Goal: Task Accomplishment & Management: Complete application form

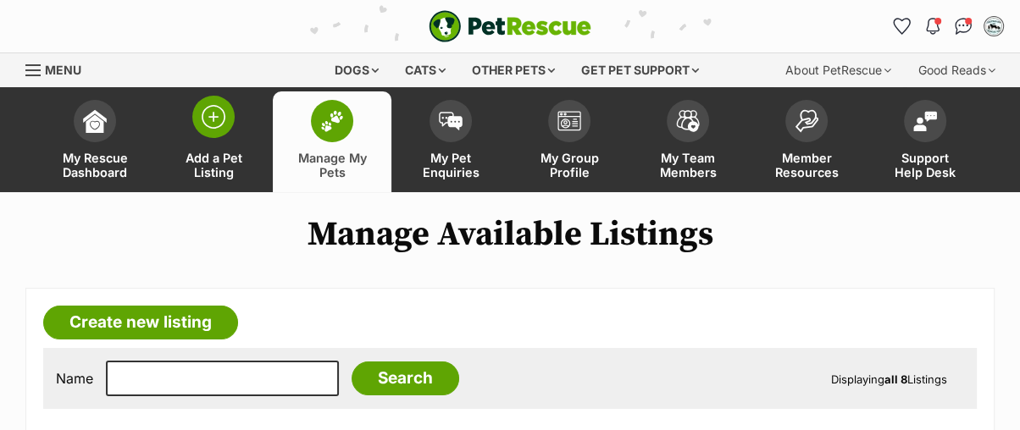
click at [219, 112] on img at bounding box center [214, 117] width 24 height 24
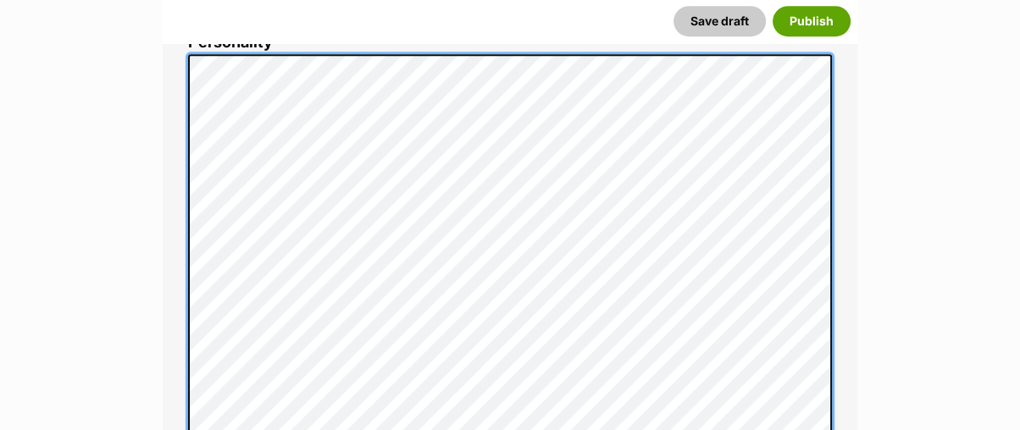
scroll to position [752, 0]
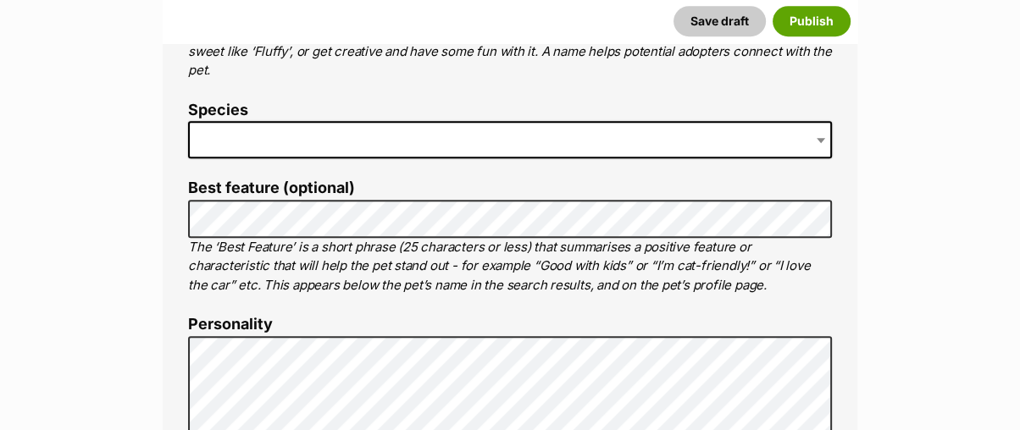
click at [257, 129] on span at bounding box center [510, 139] width 644 height 37
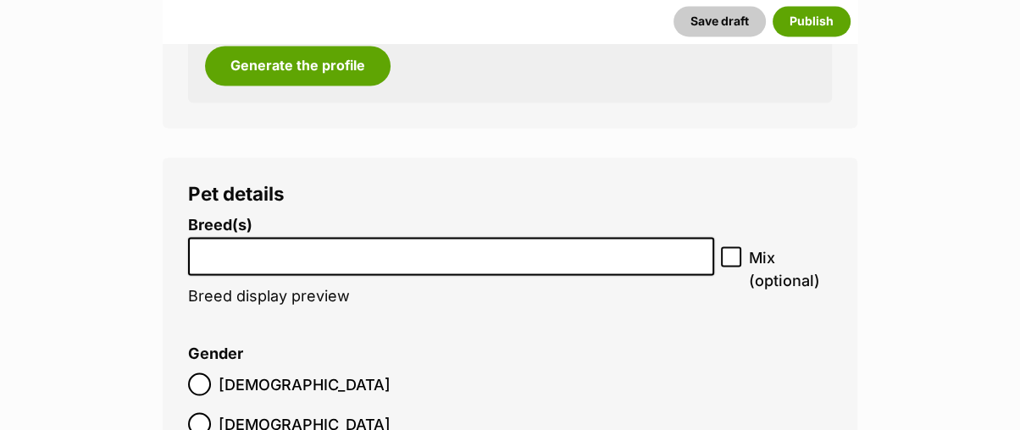
scroll to position [2446, 0]
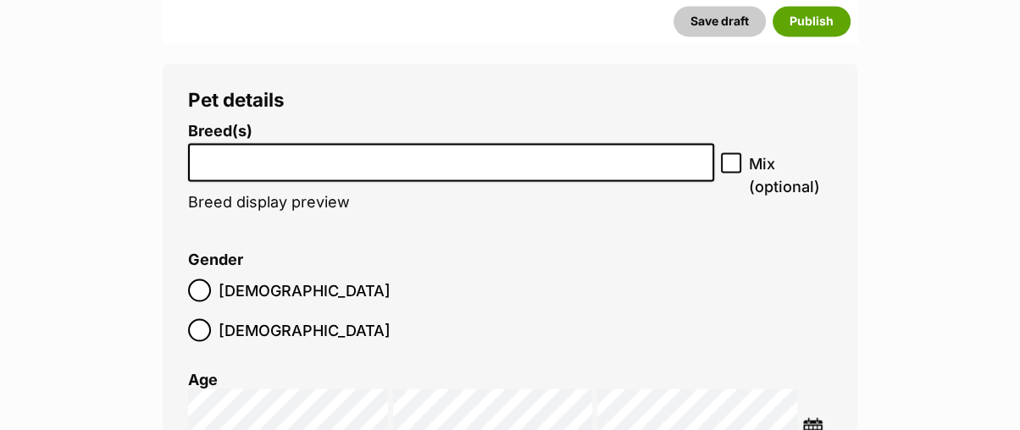
click at [316, 163] on input "search" at bounding box center [451, 158] width 514 height 18
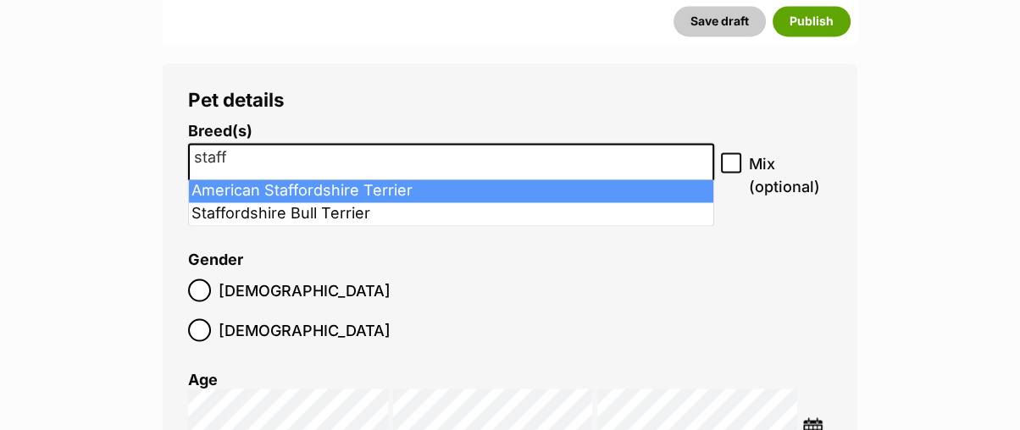
type input "staff"
select select "9"
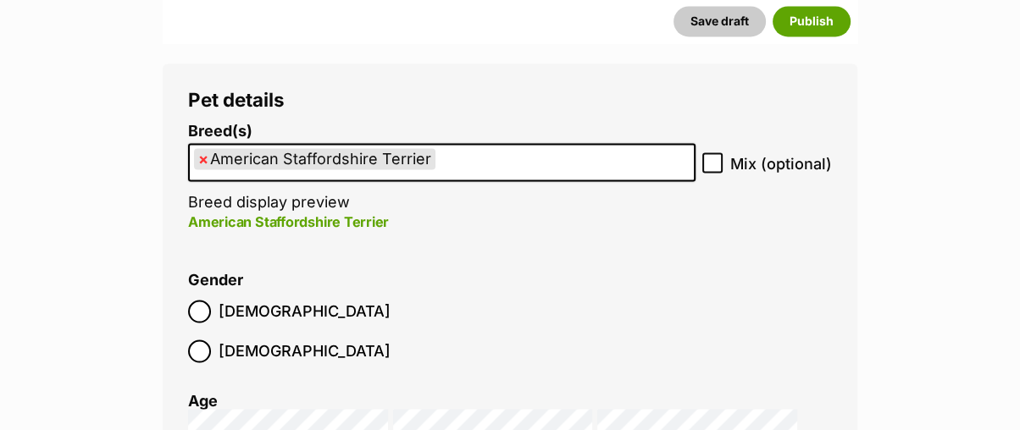
click at [710, 158] on icon at bounding box center [712, 163] width 12 height 12
click at [710, 158] on input "Mix (optional)" at bounding box center [712, 162] width 20 height 20
checkbox input "true"
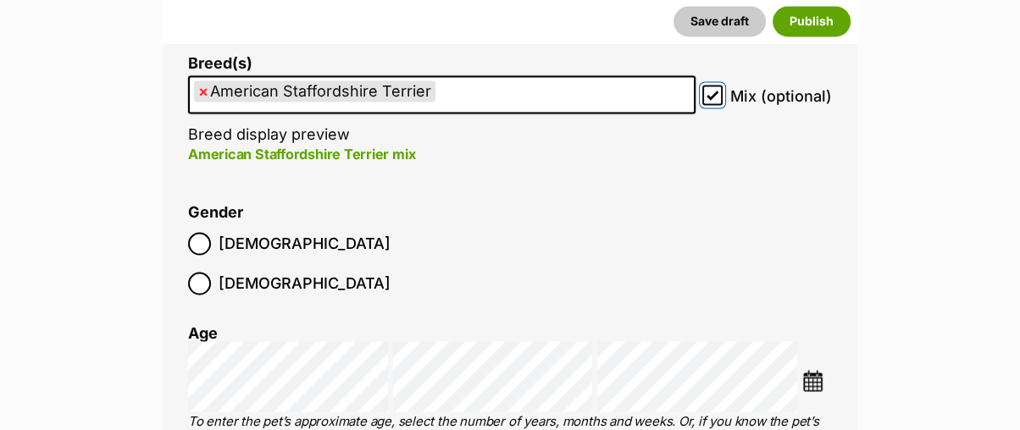
scroll to position [2540, 0]
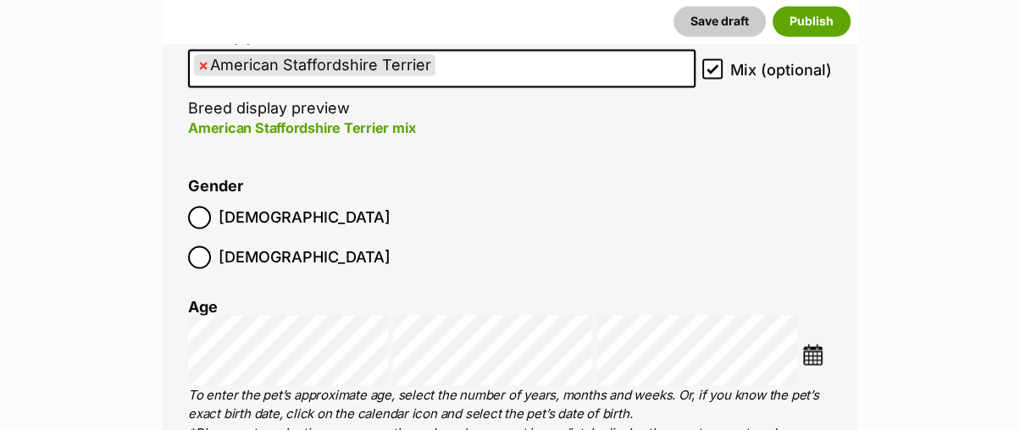
click at [812, 344] on img at bounding box center [812, 354] width 21 height 21
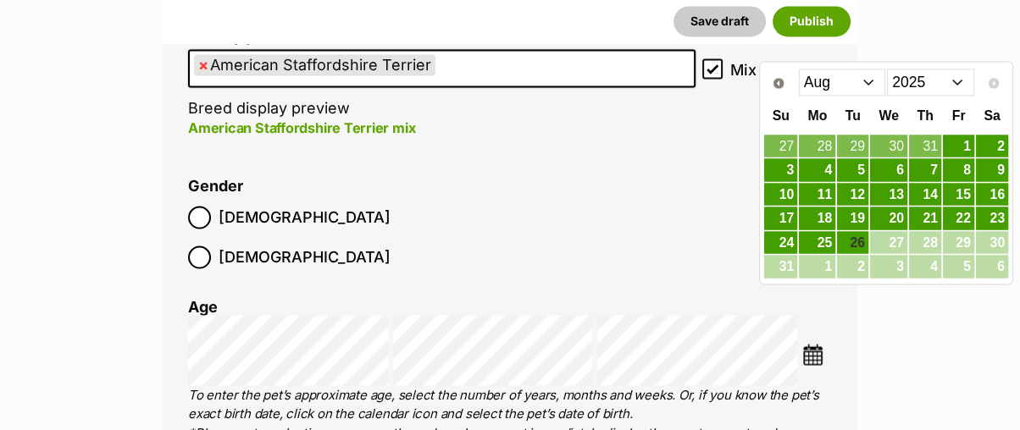
click at [824, 76] on select "Jan Feb Mar Apr May Jun Jul Aug" at bounding box center [842, 82] width 87 height 27
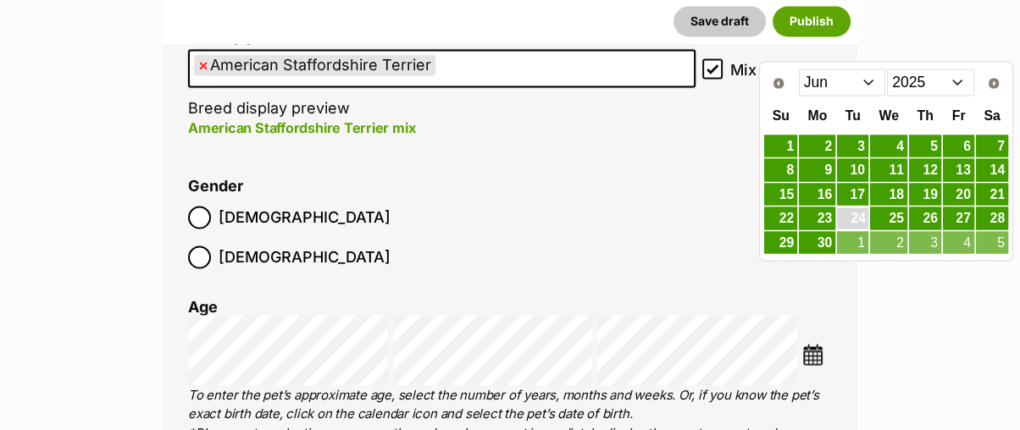
click at [860, 213] on link "24" at bounding box center [852, 218] width 31 height 21
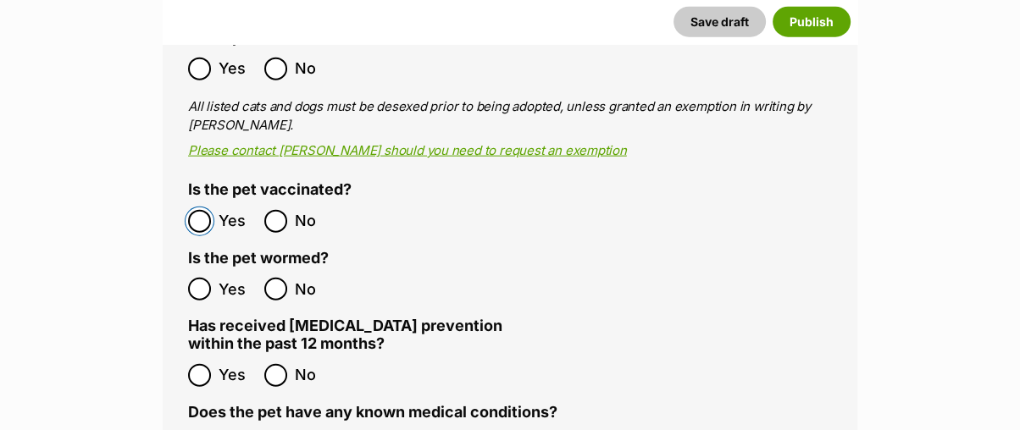
scroll to position [3387, 0]
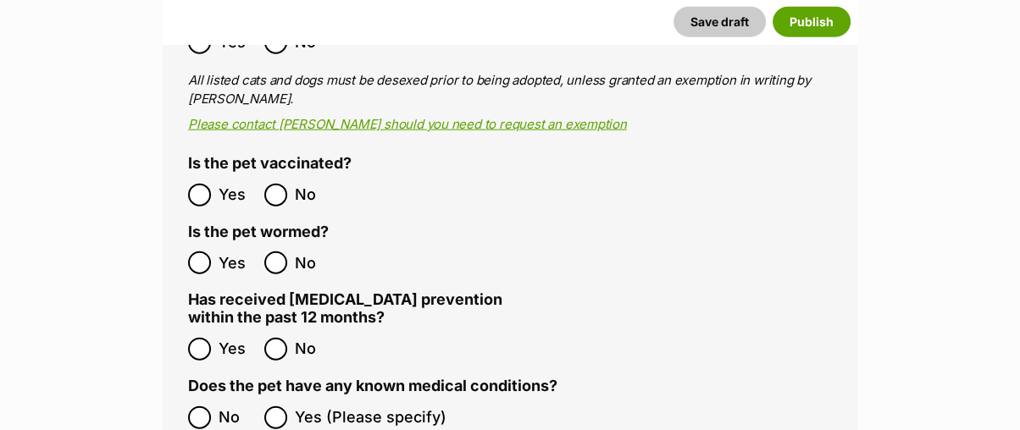
click at [198, 243] on ol "Yes No" at bounding box center [349, 263] width 322 height 40
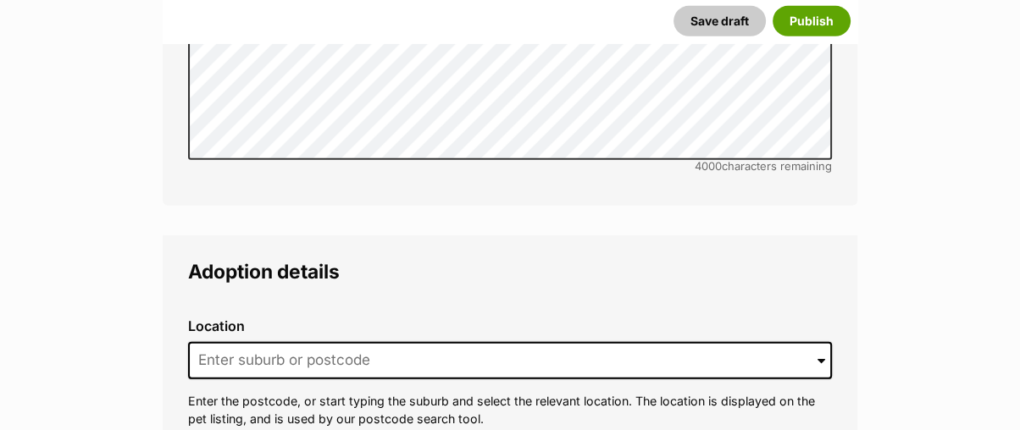
scroll to position [4234, 0]
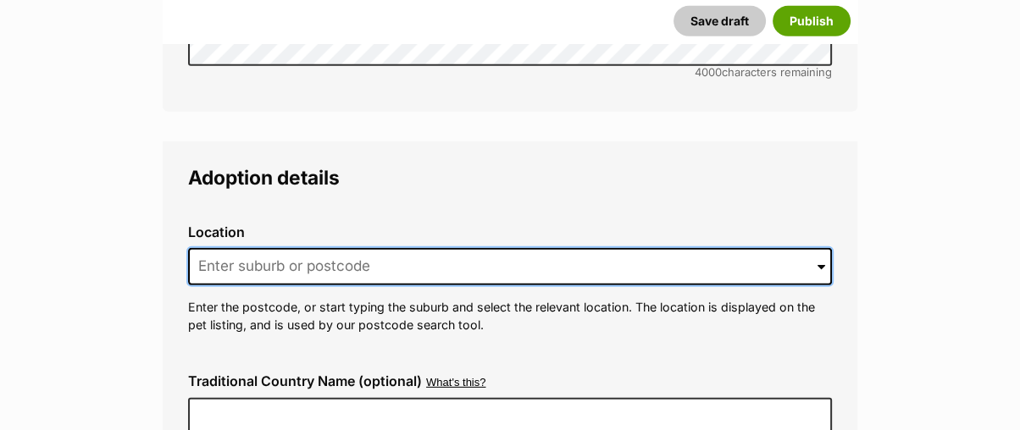
click at [231, 248] on input at bounding box center [510, 266] width 644 height 37
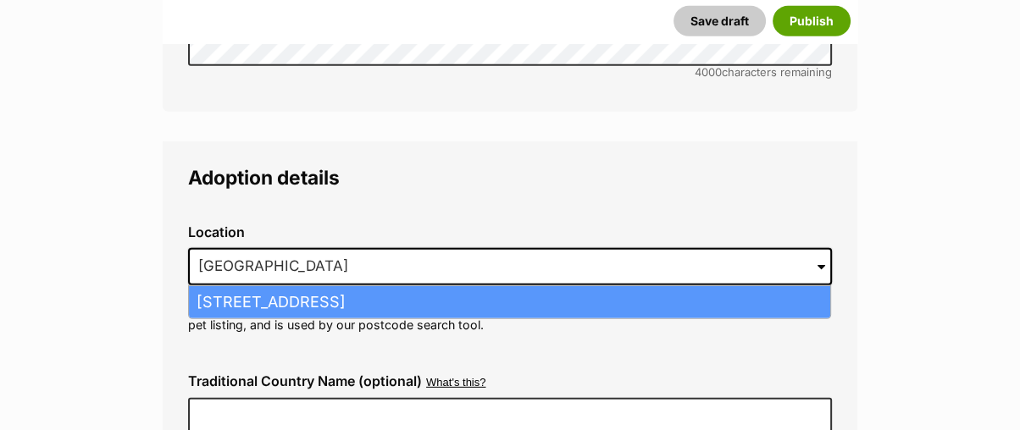
click at [241, 286] on li "Mill Park, Victoria, 3082" at bounding box center [509, 302] width 641 height 33
type input "Mill Park, Victoria, 3082"
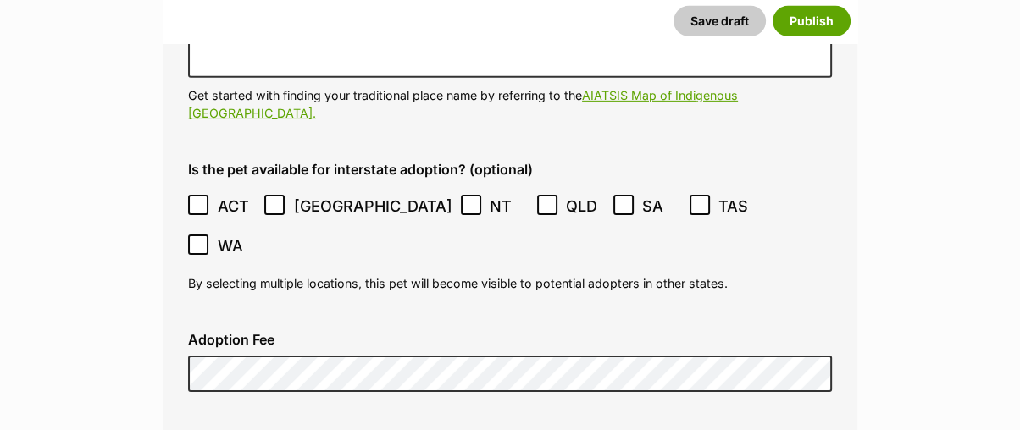
scroll to position [4610, 0]
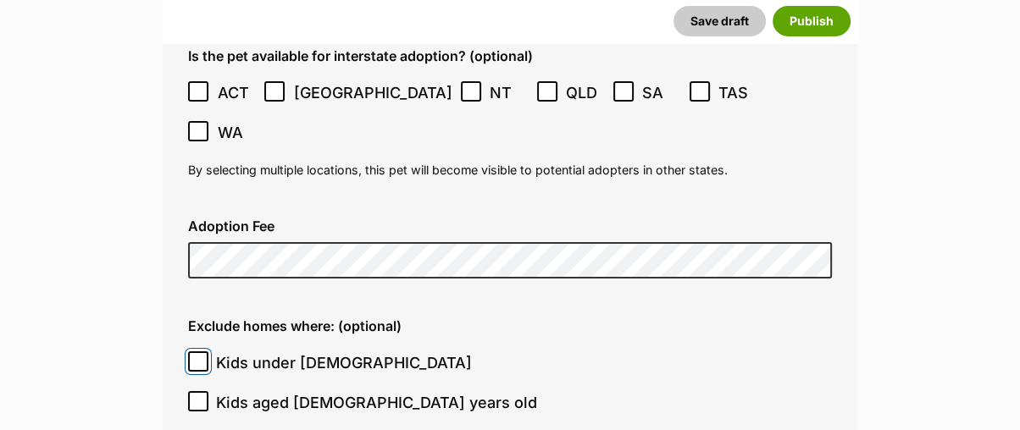
click at [188, 351] on input "Kids under 5 years old" at bounding box center [198, 361] width 20 height 20
checkbox input "true"
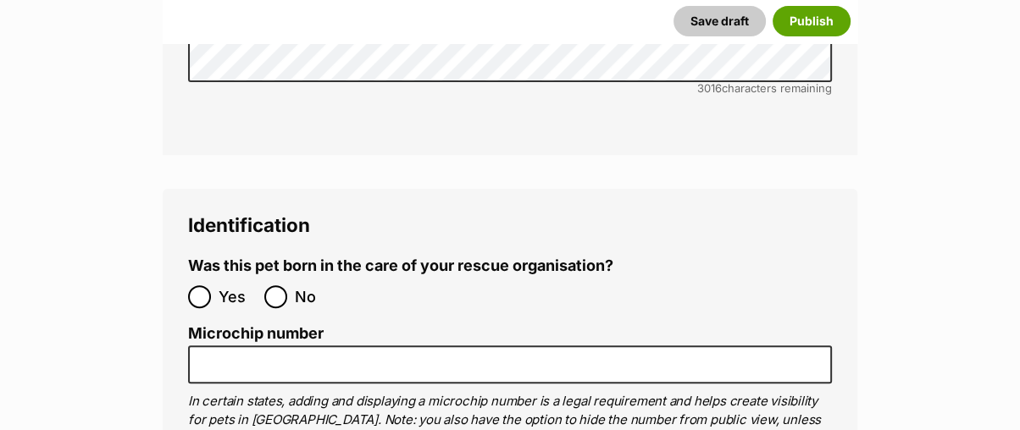
scroll to position [5834, 0]
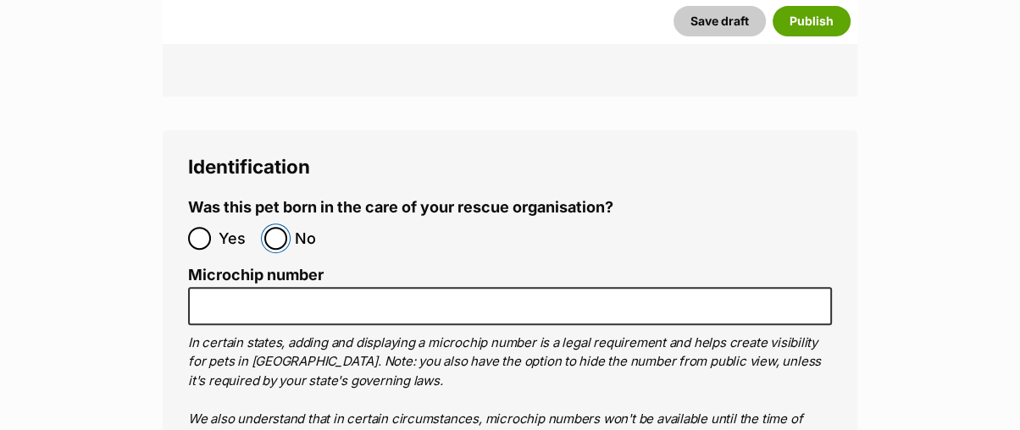
click at [270, 227] on input "No" at bounding box center [275, 238] width 23 height 23
radio input "true"
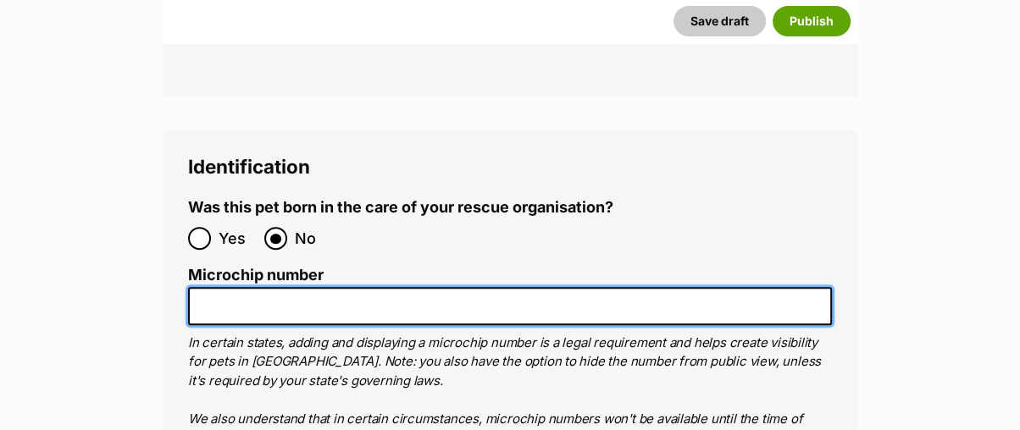
click at [301, 287] on input "Microchip number" at bounding box center [510, 306] width 644 height 38
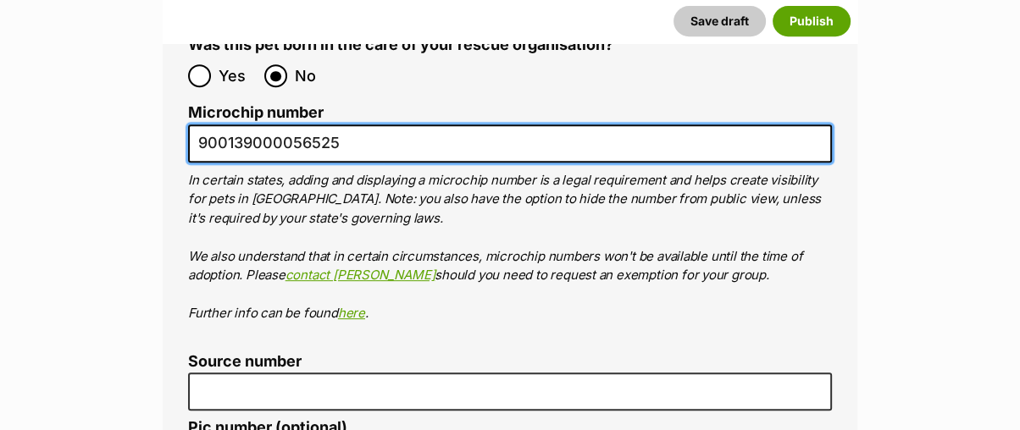
scroll to position [6022, 0]
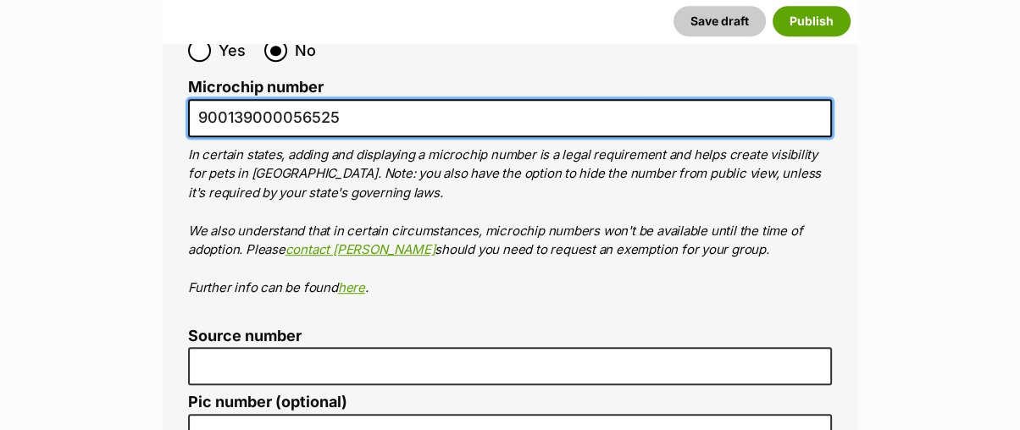
type input "900139000056525"
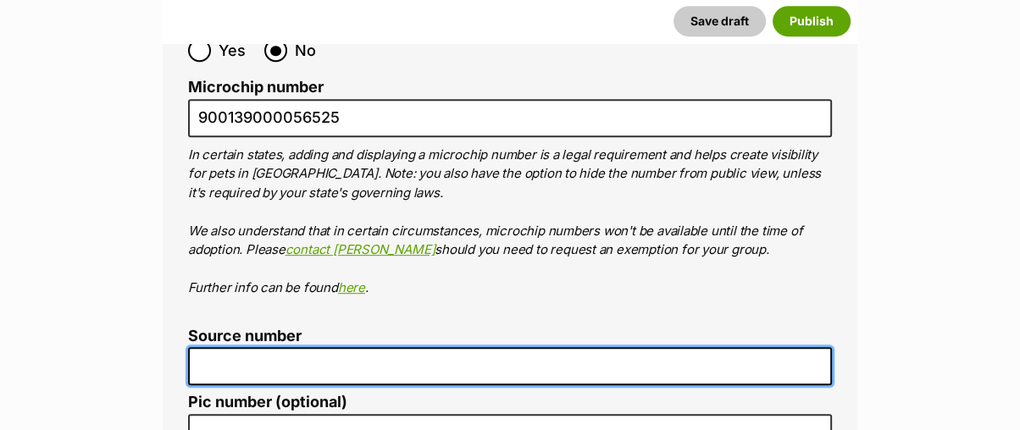
click at [340, 347] on input "Source number" at bounding box center [510, 366] width 644 height 38
type input "RE100062"
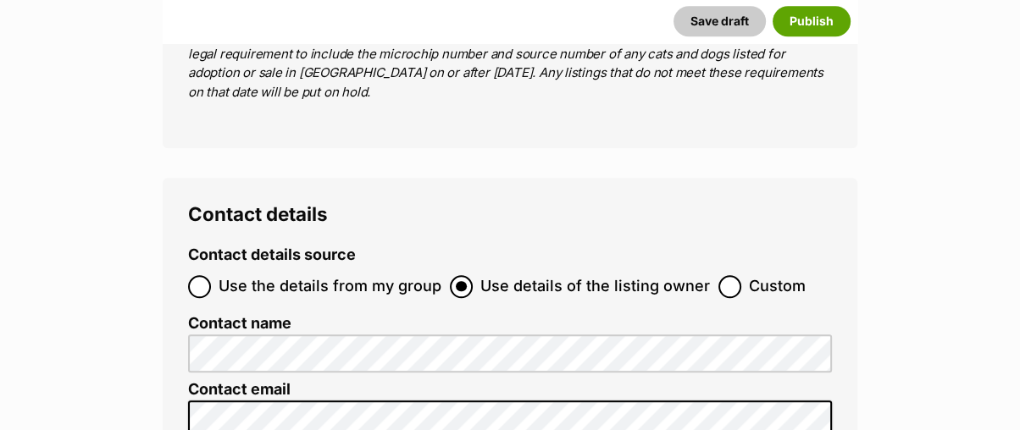
scroll to position [6681, 0]
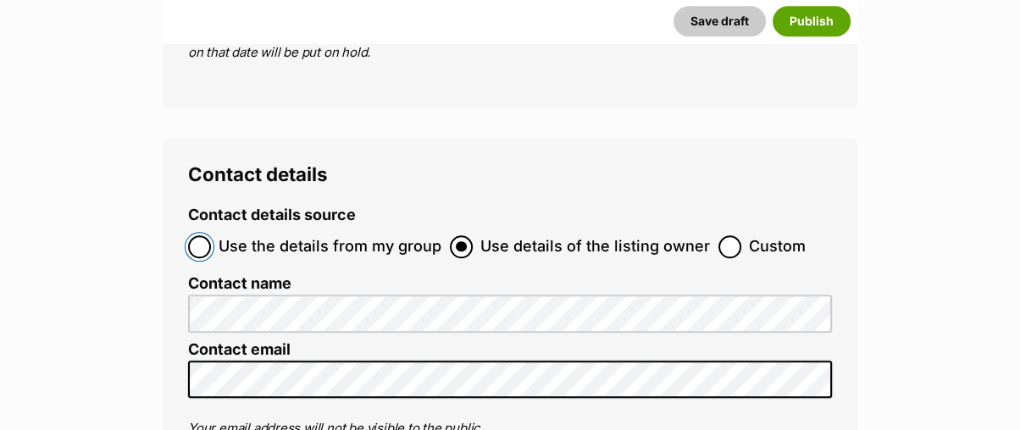
click at [203, 235] on input "Use the details from my group" at bounding box center [199, 246] width 23 height 23
radio input "true"
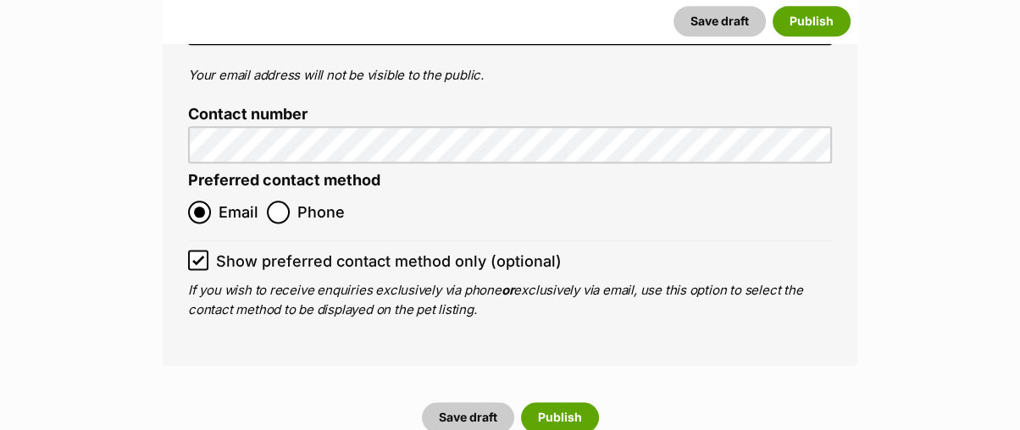
scroll to position [7151, 0]
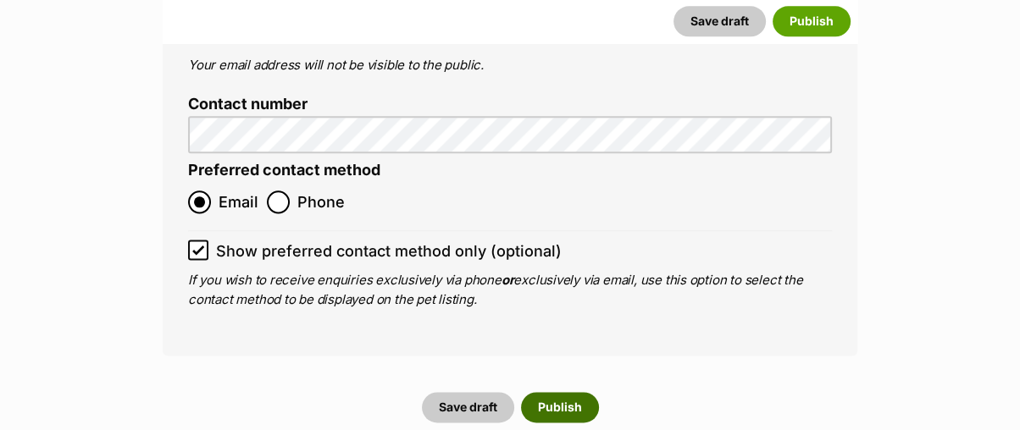
click at [559, 392] on button "Publish" at bounding box center [560, 407] width 78 height 30
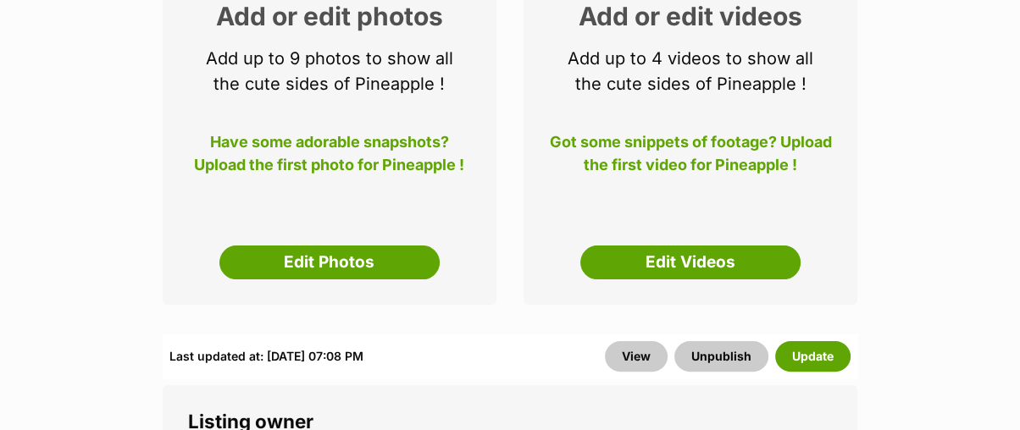
scroll to position [376, 0]
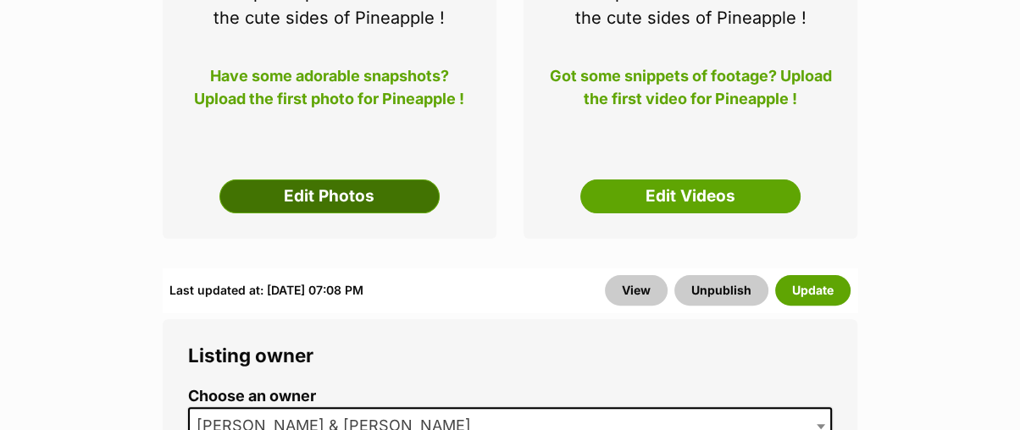
click at [379, 198] on link "Edit Photos" at bounding box center [329, 197] width 220 height 34
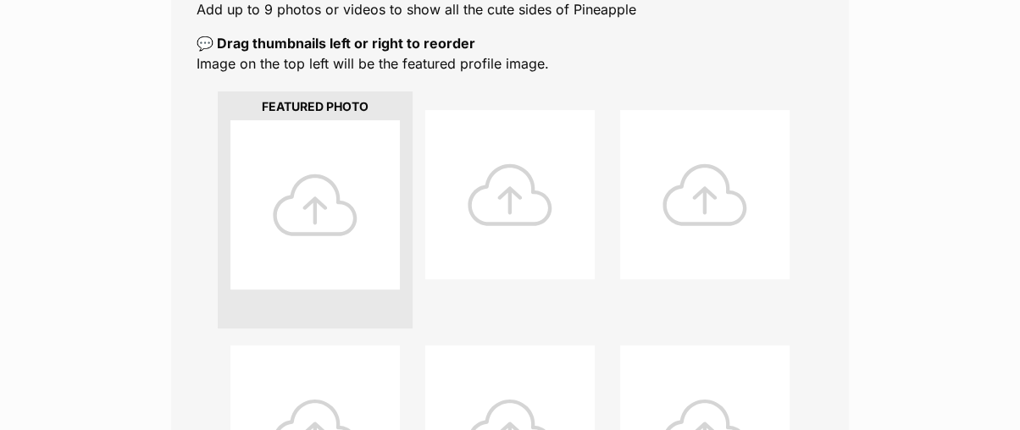
scroll to position [376, 0]
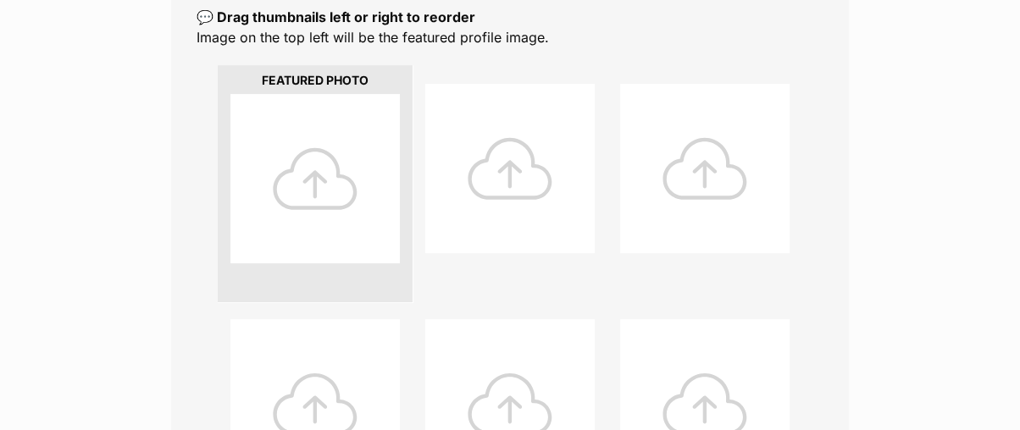
click at [340, 180] on div at bounding box center [314, 178] width 169 height 169
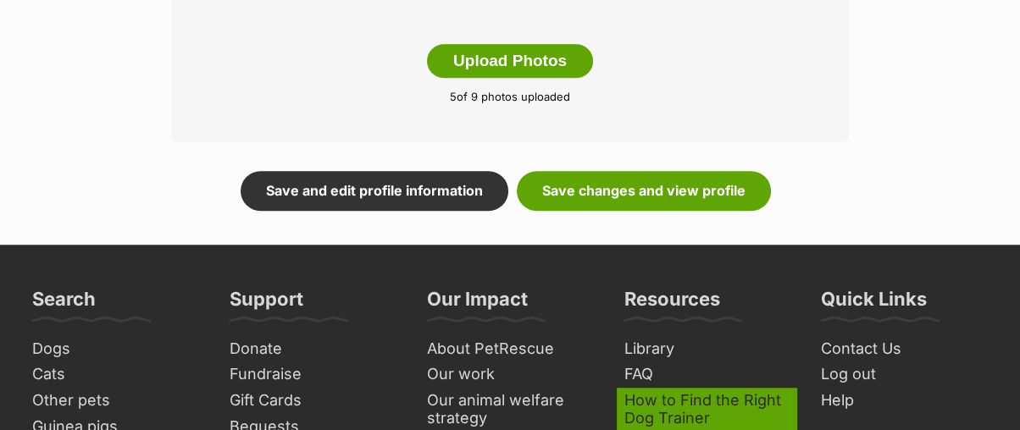
scroll to position [1129, 0]
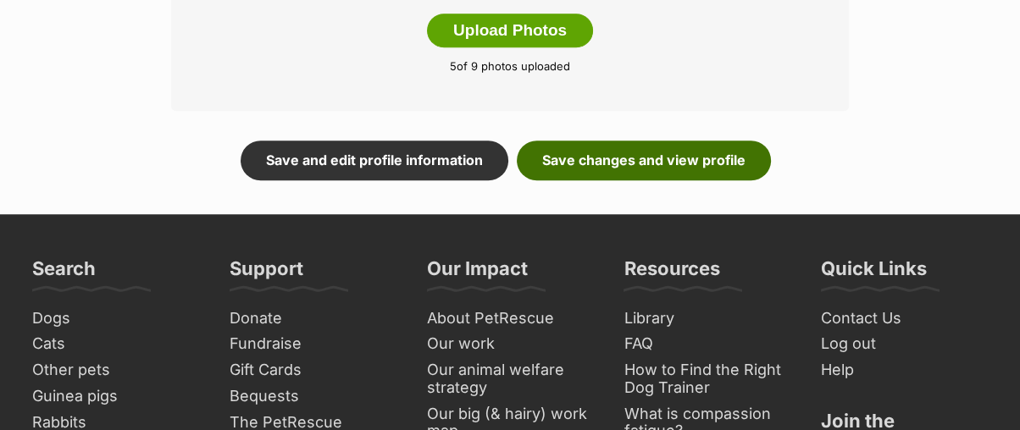
click at [678, 172] on link "Save changes and view profile" at bounding box center [644, 160] width 254 height 39
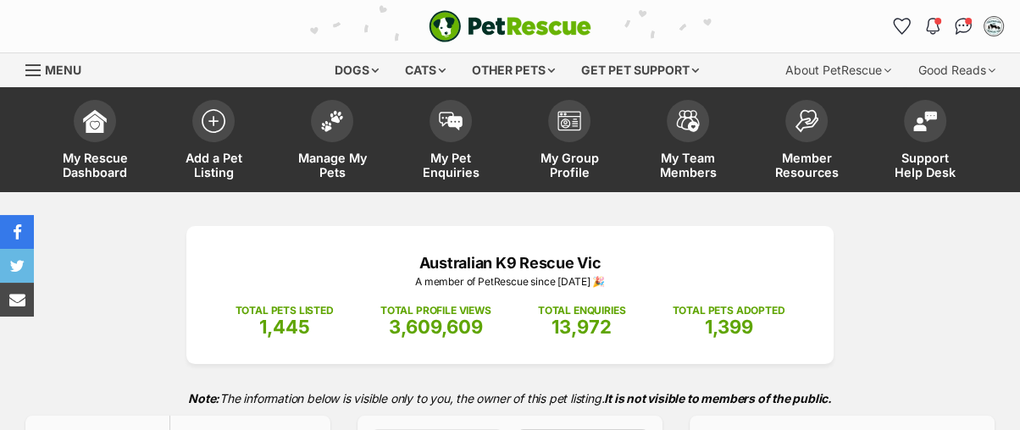
click at [340, 122] on img at bounding box center [332, 121] width 24 height 22
